Goal: Task Accomplishment & Management: Manage account settings

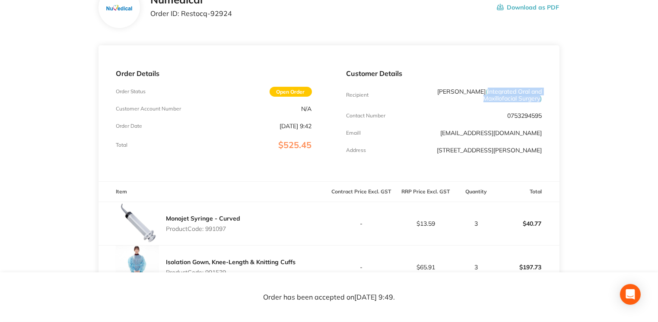
scroll to position [50, 0]
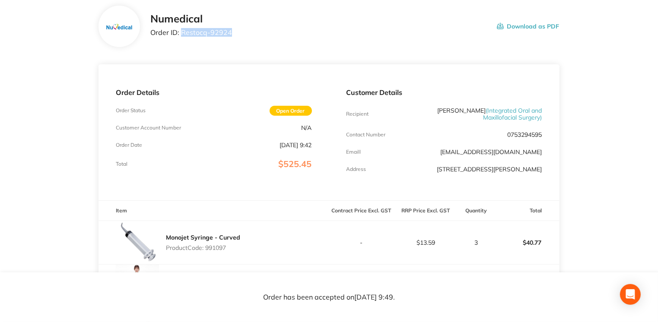
drag, startPoint x: 181, startPoint y: 35, endPoint x: 238, endPoint y: 34, distance: 57.0
click at [238, 34] on div "Numedical Order ID: Restocq- 92924 Download as PDF" at bounding box center [354, 26] width 409 height 27
drag, startPoint x: 238, startPoint y: 34, endPoint x: 216, endPoint y: 34, distance: 22.9
copy p "Restocq- 92924"
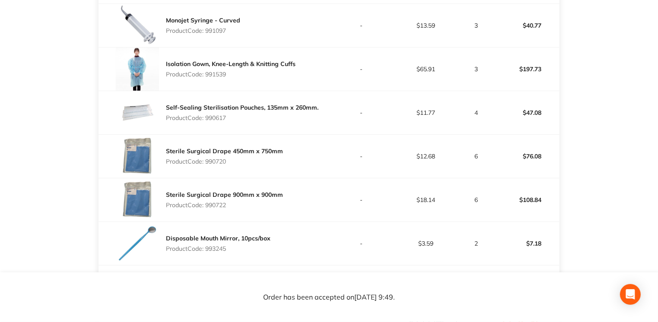
scroll to position [0, 0]
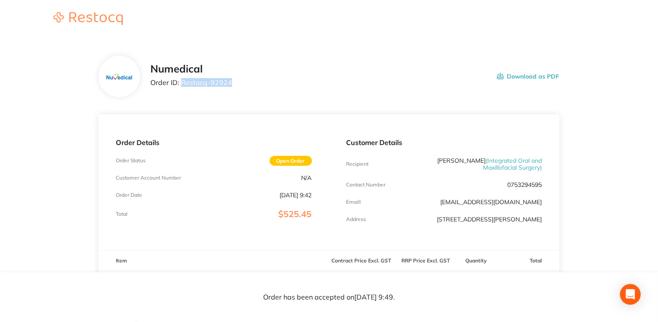
copy p "Restocq- 92924"
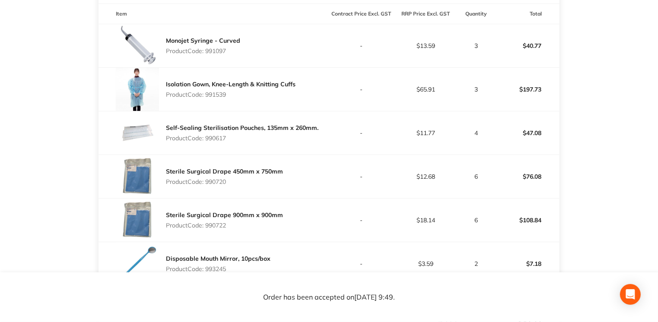
scroll to position [242, 0]
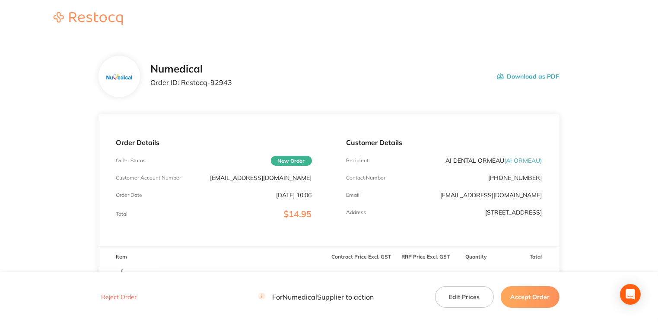
click at [544, 295] on button "Accept Order" at bounding box center [530, 297] width 59 height 22
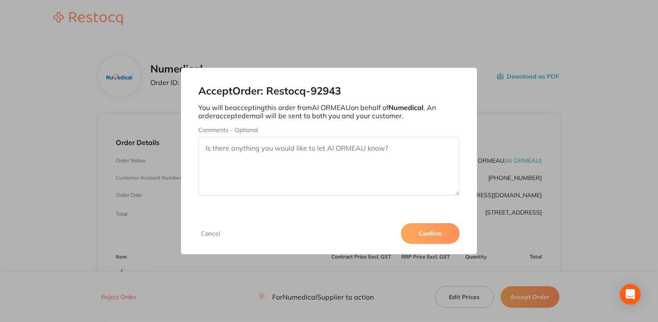
click at [427, 231] on button "Confirm" at bounding box center [430, 233] width 59 height 21
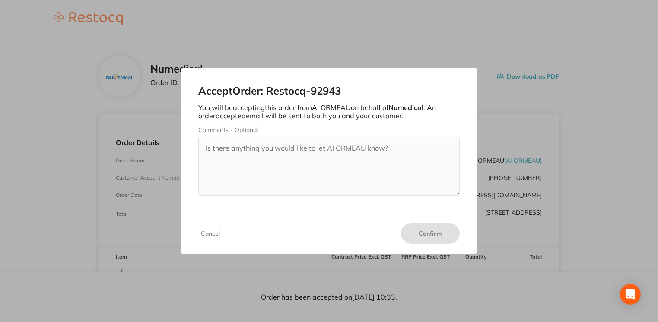
click at [212, 236] on button "Cancel" at bounding box center [210, 234] width 24 height 8
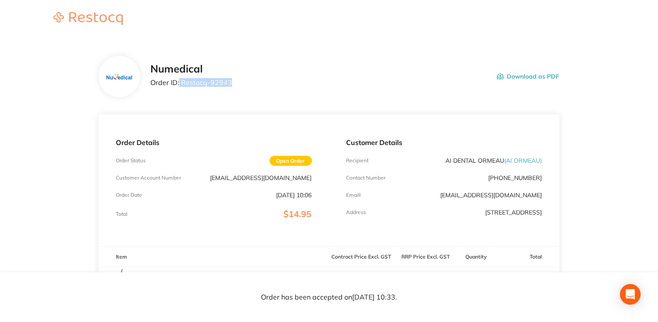
drag, startPoint x: 180, startPoint y: 83, endPoint x: 247, endPoint y: 88, distance: 67.2
click at [247, 88] on div "Numedical Order ID: Restocq- 92943 Download as PDF" at bounding box center [354, 76] width 409 height 27
drag, startPoint x: 247, startPoint y: 88, endPoint x: 203, endPoint y: 79, distance: 44.1
copy p "Restocq- 92943"
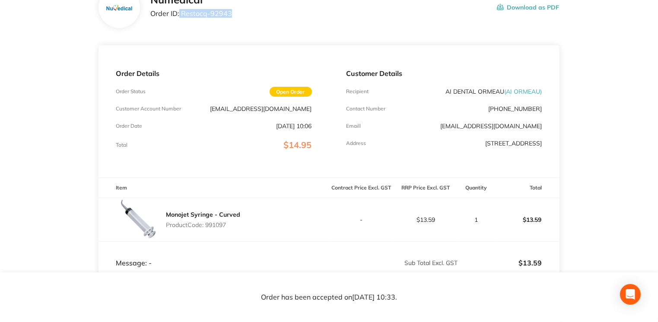
scroll to position [71, 0]
